Goal: Information Seeking & Learning: Learn about a topic

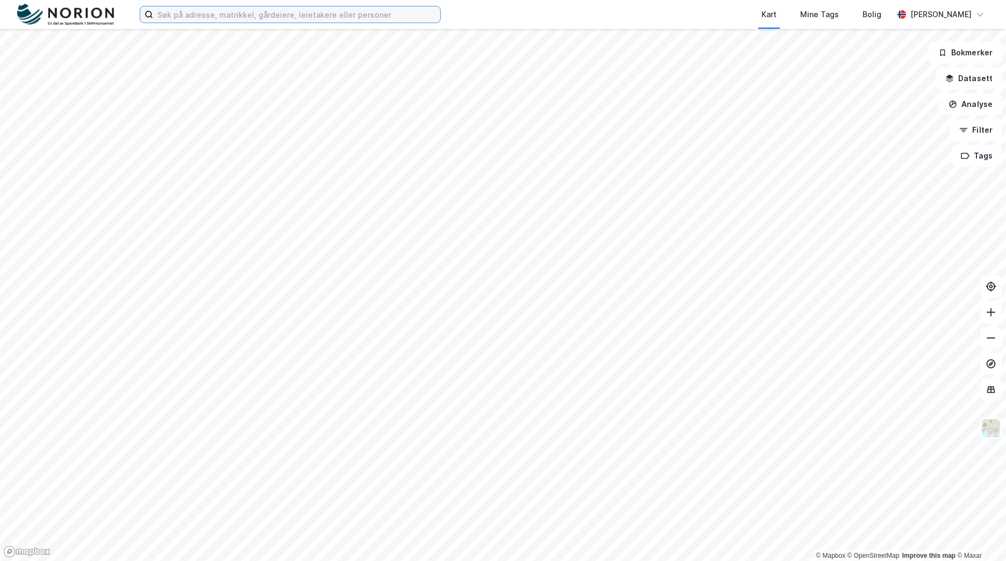
click at [293, 11] on input at bounding box center [296, 14] width 287 height 16
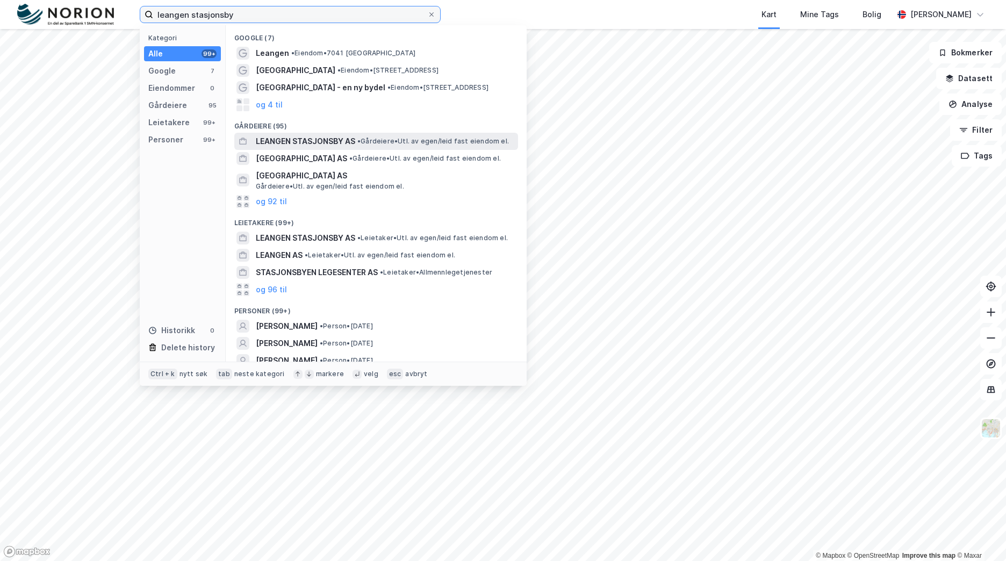
type input "leangen stasjonsby"
click at [343, 138] on span "LEANGEN STASJONSBY AS" at bounding box center [305, 141] width 99 height 13
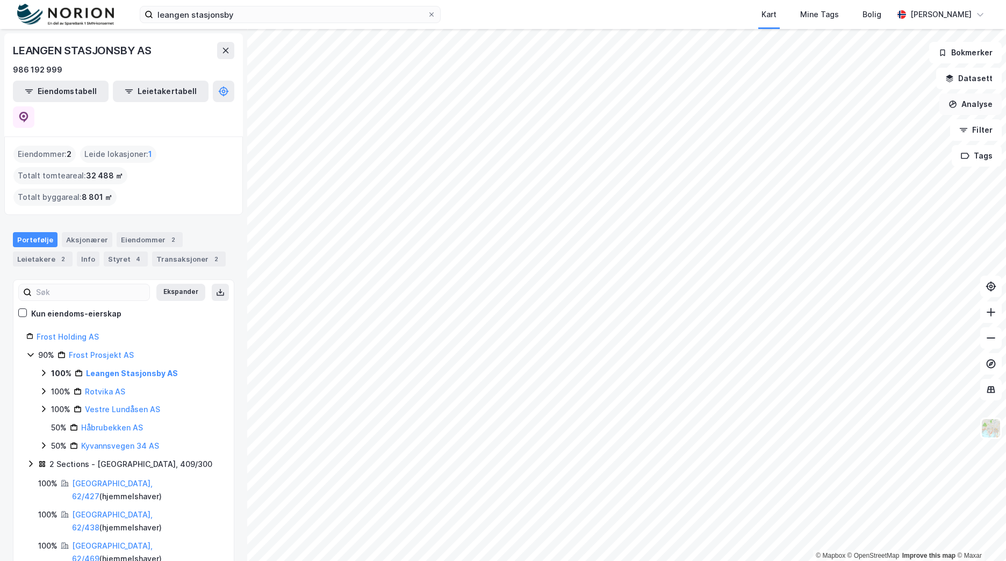
click at [981, 93] on button "Analyse" at bounding box center [970, 103] width 62 height 21
click at [959, 86] on button "Datasett" at bounding box center [969, 78] width 66 height 21
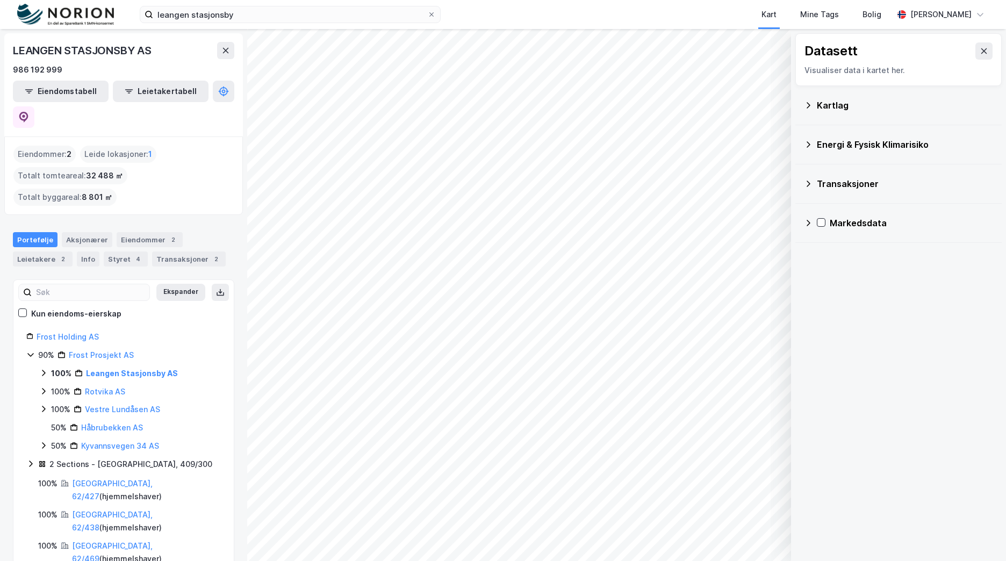
click at [845, 108] on div "Kartlag" at bounding box center [905, 105] width 176 height 13
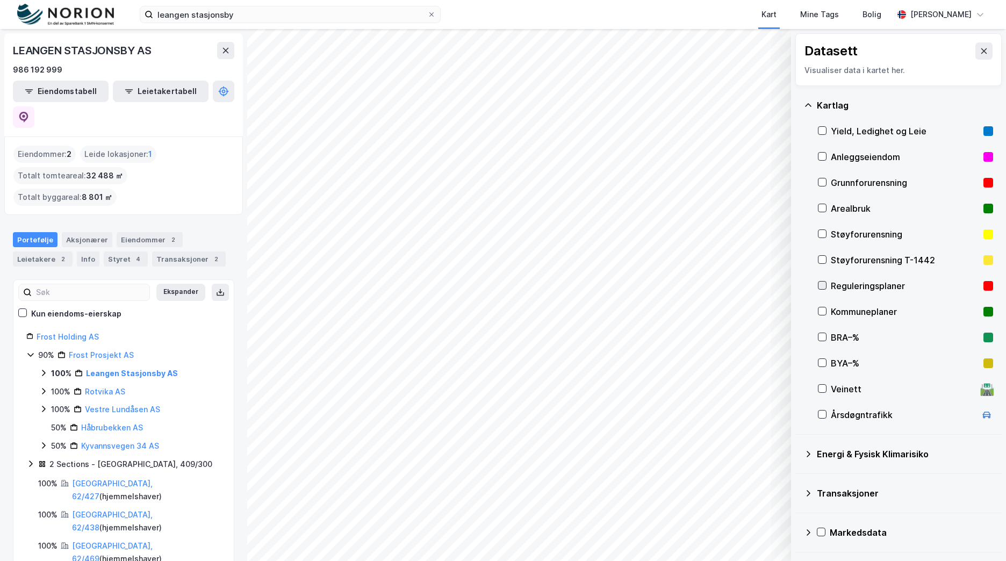
click at [821, 285] on icon at bounding box center [822, 286] width 8 height 8
click at [983, 55] on button at bounding box center [983, 50] width 17 height 17
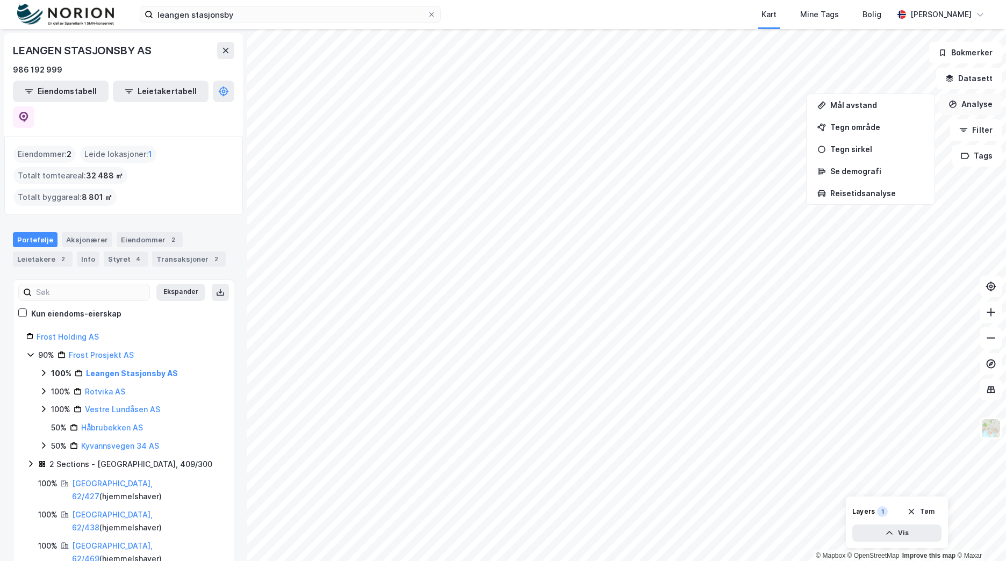
click at [992, 105] on button "Analyse" at bounding box center [970, 103] width 62 height 21
click at [983, 81] on button "Datasett" at bounding box center [969, 78] width 66 height 21
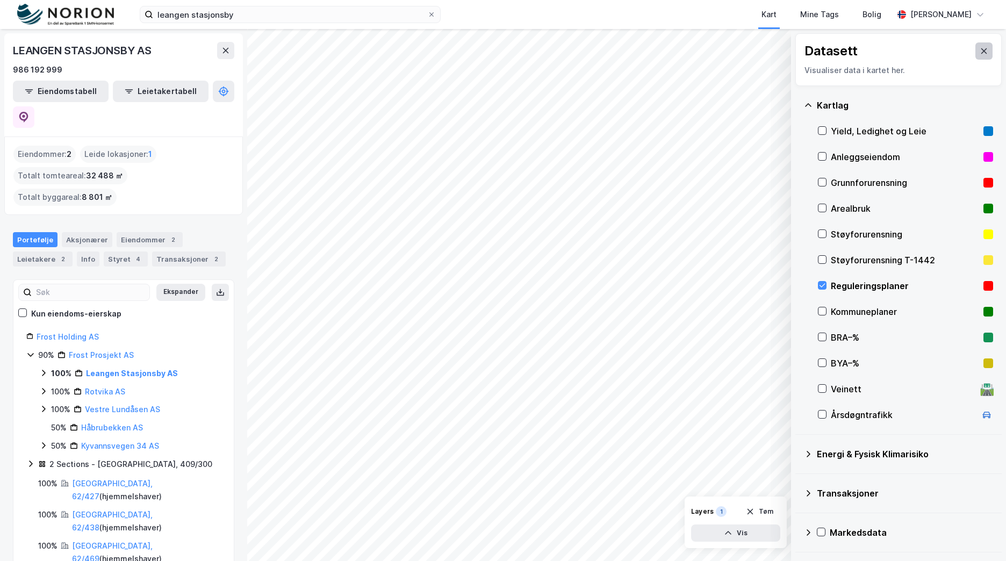
click at [975, 56] on button at bounding box center [983, 50] width 17 height 17
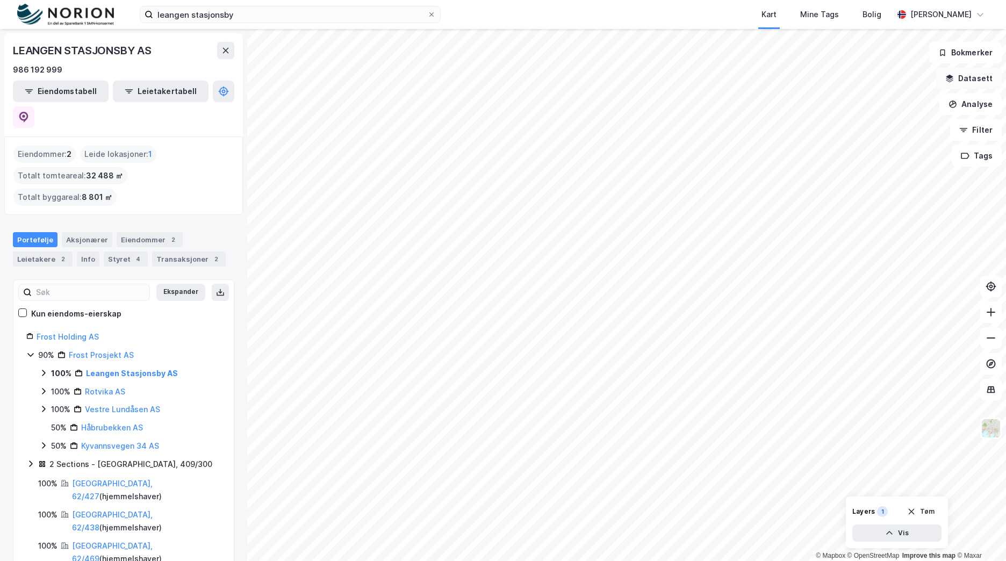
click at [980, 82] on button "Datasett" at bounding box center [969, 78] width 66 height 21
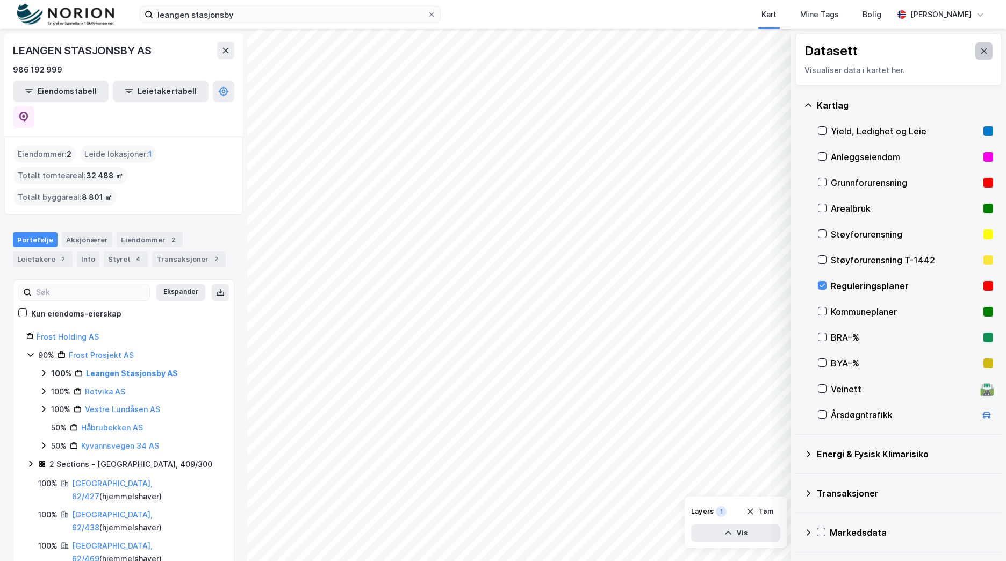
click at [981, 50] on icon at bounding box center [984, 50] width 6 height 5
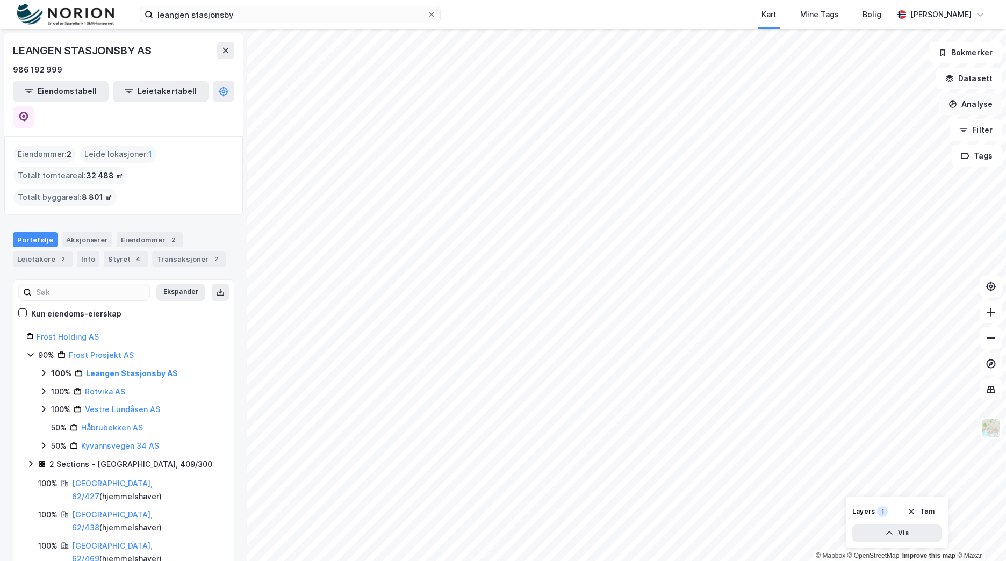
click at [978, 100] on button "Analyse" at bounding box center [970, 103] width 62 height 21
click at [893, 128] on div "Tegn område" at bounding box center [876, 126] width 93 height 9
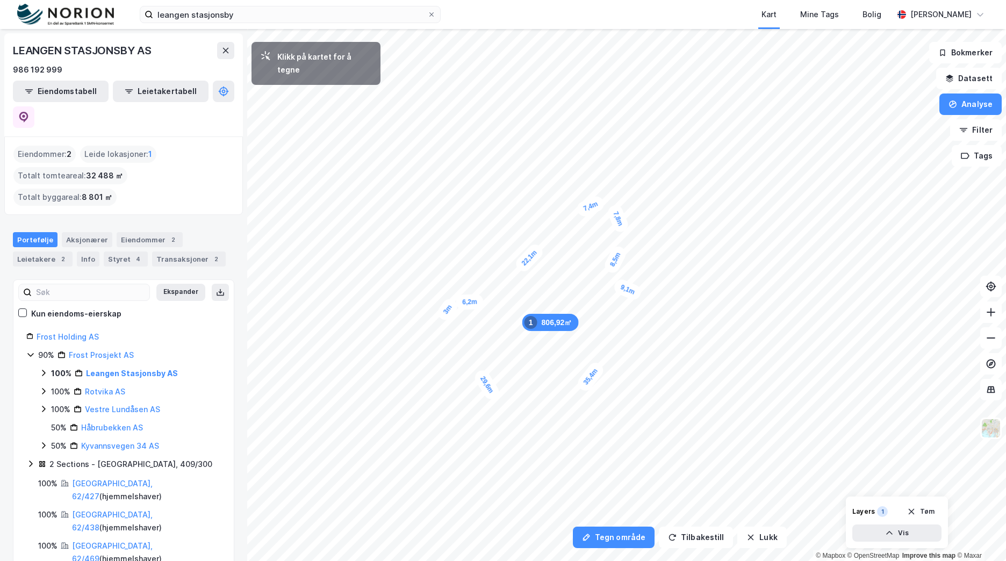
click at [443, 316] on div "3m" at bounding box center [447, 309] width 25 height 27
